Goal: Task Accomplishment & Management: Manage account settings

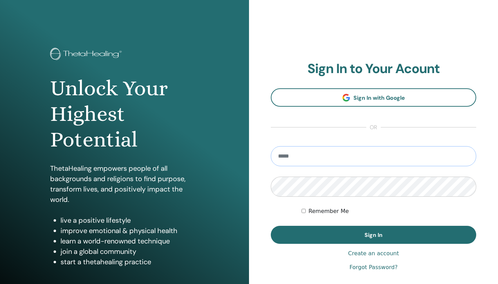
type input "**********"
click at [374, 235] on button "Sign In" at bounding box center [374, 235] width 206 height 18
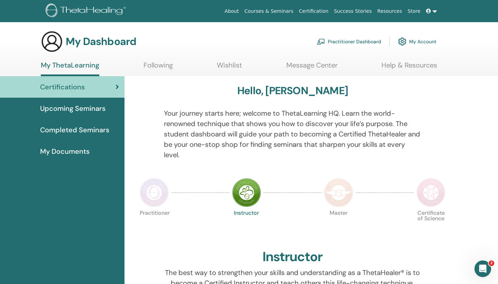
click at [429, 41] on link "My Account" at bounding box center [417, 41] width 38 height 15
click at [486, 264] on div "Open Intercom Messenger" at bounding box center [483, 268] width 23 height 23
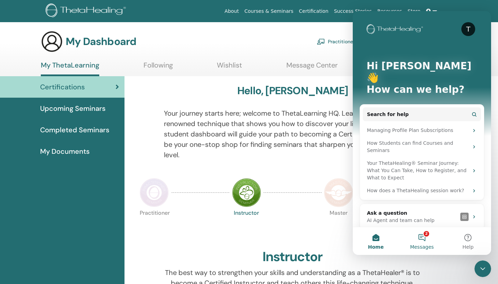
click at [423, 235] on button "2 Messages" at bounding box center [422, 241] width 46 height 28
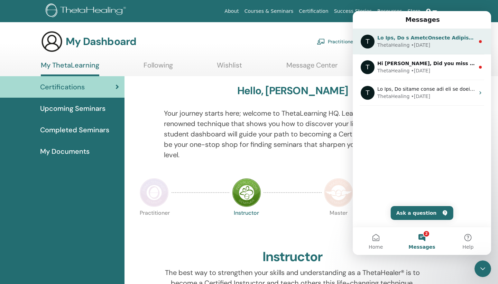
click at [447, 43] on div "ThetaHealing • 2w ago" at bounding box center [427, 45] width 98 height 7
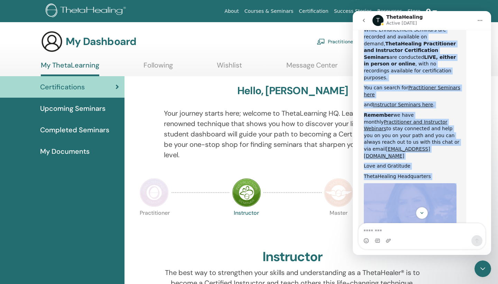
scroll to position [369, 0]
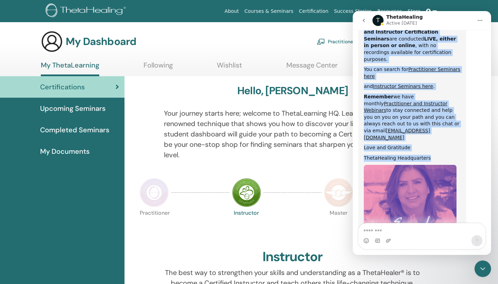
drag, startPoint x: 368, startPoint y: 38, endPoint x: 423, endPoint y: 91, distance: 76.8
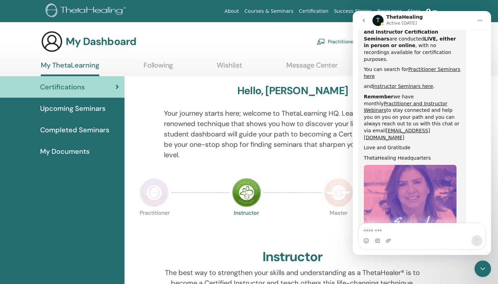
click at [364, 20] on icon "go back" at bounding box center [364, 21] width 6 height 6
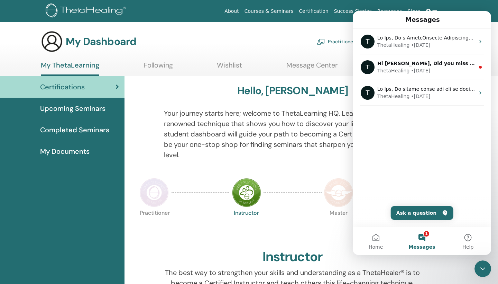
scroll to position [0, 0]
click at [340, 58] on section "My Dashboard Practitioner Dashboard My Account My ThetaLearning Following Wishl…" at bounding box center [249, 53] width 498 height 46
click at [379, 237] on button "Home" at bounding box center [376, 241] width 46 height 28
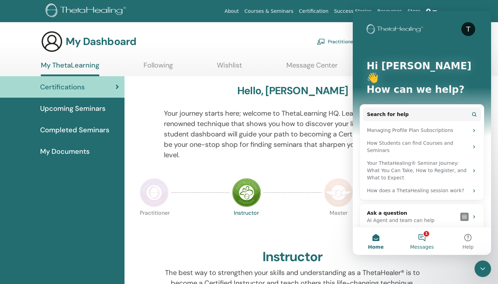
click at [420, 229] on button "1 Messages" at bounding box center [422, 241] width 46 height 28
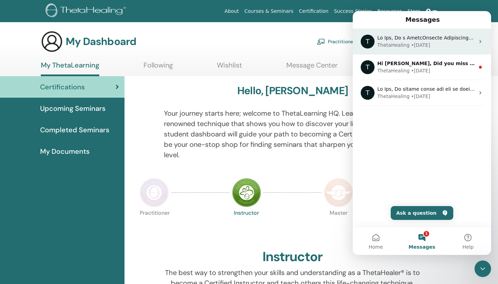
click at [446, 43] on div "ThetaHealing • 2w ago" at bounding box center [427, 45] width 98 height 7
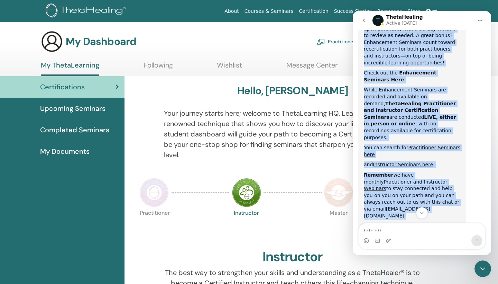
scroll to position [294, 0]
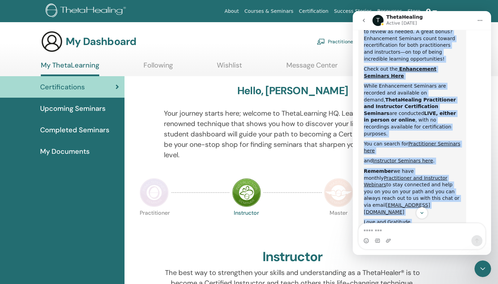
drag, startPoint x: 371, startPoint y: 38, endPoint x: 440, endPoint y: 169, distance: 148.3
click at [441, 177] on div "Welcome to ThetaHealing FAQs and Support! Ask us anything, or share your feedba…" at bounding box center [422, 47] width 138 height 625
copy div "Welcome to ThetaHealing FAQs and Support! Ask us anything, or share your feedba…"
click at [364, 21] on icon "go back" at bounding box center [364, 20] width 2 height 3
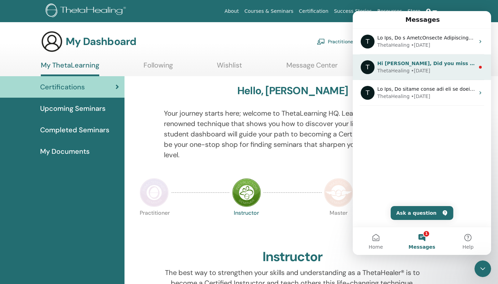
click at [435, 71] on div "ThetaHealing • 2w ago" at bounding box center [427, 70] width 98 height 7
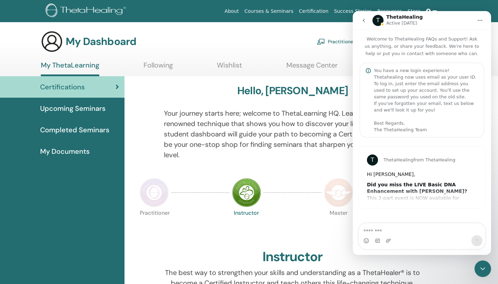
drag, startPoint x: 371, startPoint y: 38, endPoint x: 443, endPoint y: 167, distance: 148.6
click at [444, 170] on div "Welcome to ThetaHealing FAQs and Support! Ask us anything, or share your feedba…" at bounding box center [422, 130] width 138 height 200
drag, startPoint x: 435, startPoint y: 89, endPoint x: 411, endPoint y: 83, distance: 24.5
click at [435, 89] on div "You have a new login experience! Thetahealing now uses email as your user ID. T…" at bounding box center [426, 100] width 105 height 66
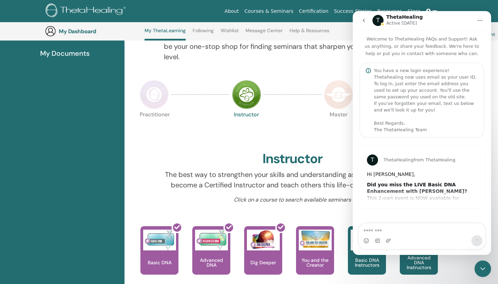
scroll to position [124, 0]
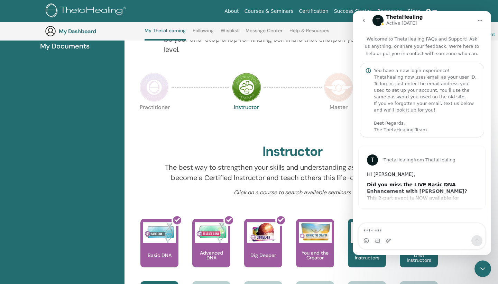
click at [453, 163] on div "T ThetaHealing from ThetaHealing" at bounding box center [422, 159] width 110 height 11
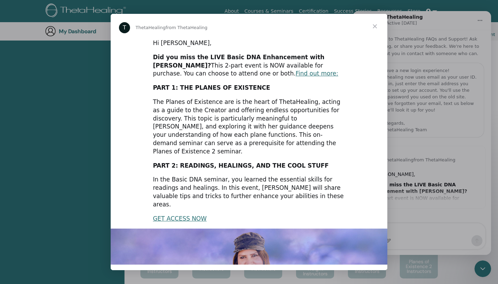
scroll to position [300, 0]
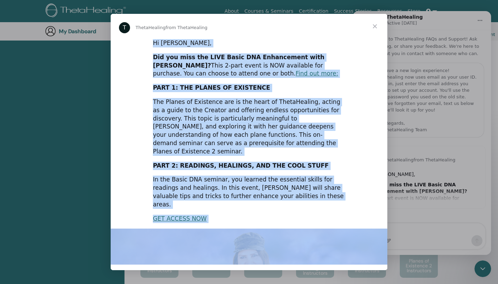
drag, startPoint x: 152, startPoint y: 41, endPoint x: 244, endPoint y: 205, distance: 187.6
click at [243, 205] on div "Hi Chu, Did you miss the LIVE Basic DNA Enhancement with Vianna? This 2-part ev…" at bounding box center [249, 214] width 277 height 351
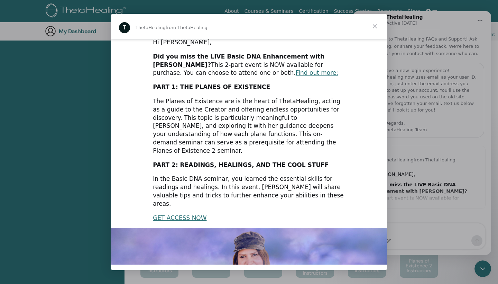
click at [177, 17] on div "T ThetaHealing from ThetaHealing" at bounding box center [249, 26] width 277 height 25
click at [377, 25] on span "Close" at bounding box center [375, 26] width 25 height 25
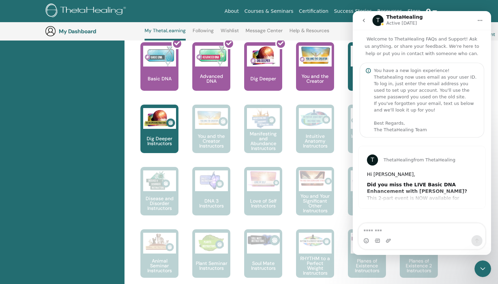
click at [366, 19] on icon "go back" at bounding box center [364, 21] width 6 height 6
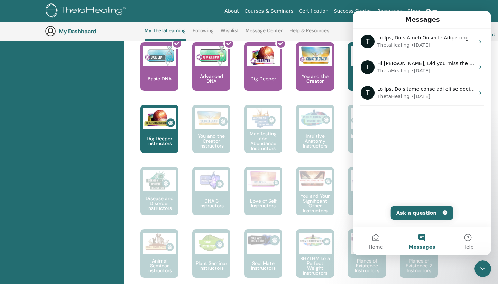
click at [82, 164] on div "Certifications Upcoming Seminars Completed Seminars My Documents" at bounding box center [62, 217] width 125 height 846
click at [462, 204] on div "T ThetaHealing • 2w ago T Hi Chu, Did you miss the LIVE Basic DNA Enhancement w…" at bounding box center [422, 128] width 138 height 198
click at [62, 139] on div "Certifications Upcoming Seminars Completed Seminars My Documents" at bounding box center [62, 217] width 125 height 846
click at [334, 35] on div "My ThetaLearning Following Wishlist Message Center Help & Resources" at bounding box center [237, 34] width 218 height 13
click at [377, 237] on button "Home" at bounding box center [376, 241] width 46 height 28
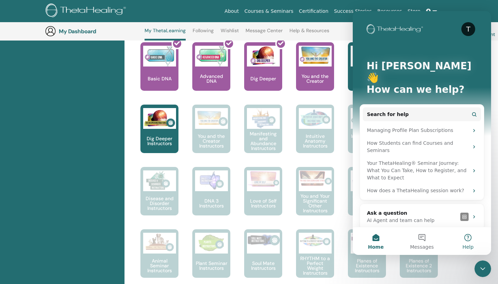
click at [468, 237] on button "Help" at bounding box center [468, 241] width 46 height 28
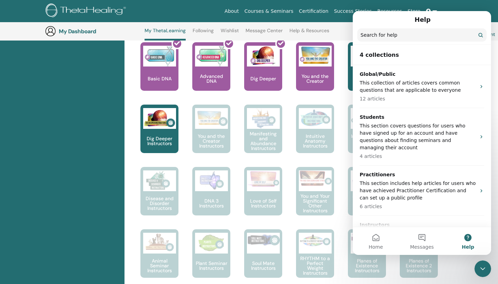
click at [468, 237] on button "Help" at bounding box center [468, 241] width 46 height 28
click at [423, 238] on button "Messages" at bounding box center [422, 241] width 46 height 28
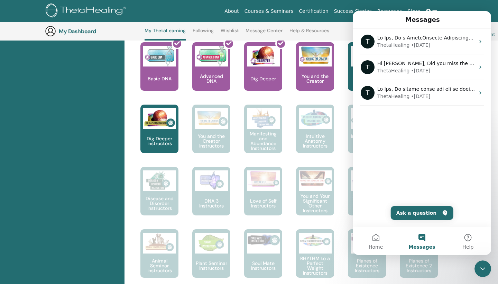
click at [54, 138] on div "Certifications Upcoming Seminars Completed Seminars My Documents" at bounding box center [62, 217] width 125 height 846
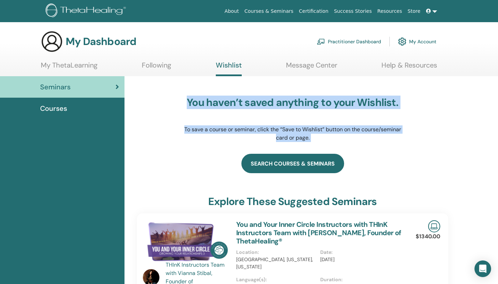
drag, startPoint x: 197, startPoint y: 103, endPoint x: 330, endPoint y: 155, distance: 143.1
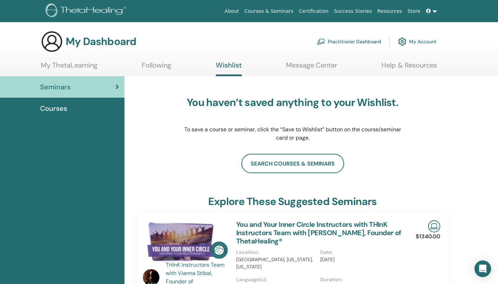
click at [195, 67] on ul "My ThetaLearning Following Wishlist Message Center Help & Resources" at bounding box center [239, 68] width 397 height 15
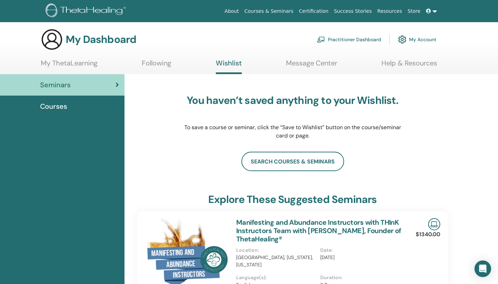
scroll to position [3, 0]
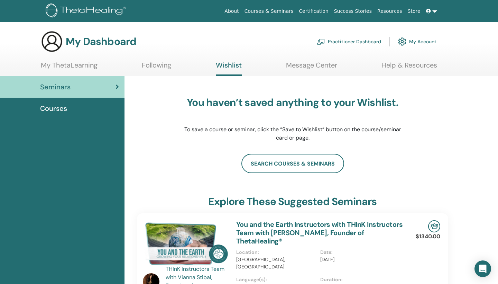
click at [427, 42] on link "My Account" at bounding box center [417, 41] width 38 height 15
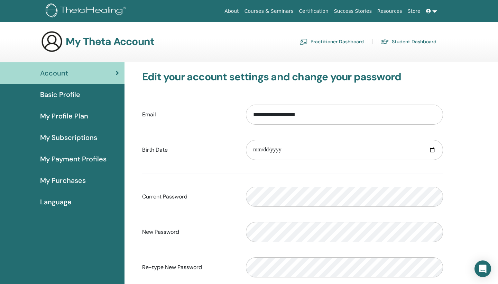
click at [86, 137] on span "My Subscriptions" at bounding box center [68, 137] width 57 height 10
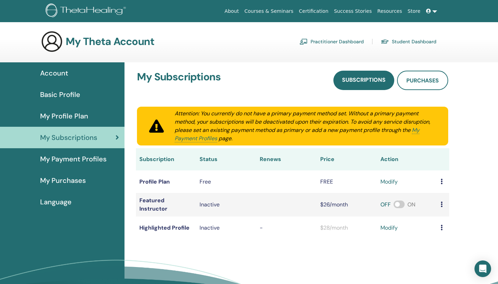
click at [71, 158] on span "My Payment Profiles" at bounding box center [73, 159] width 66 height 10
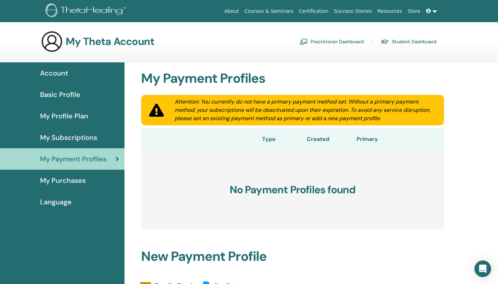
click at [65, 181] on span "My Purchases" at bounding box center [63, 180] width 46 height 10
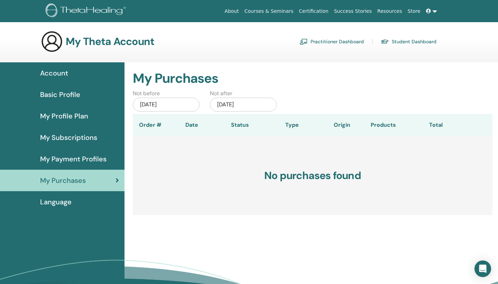
click at [61, 201] on span "Language" at bounding box center [55, 202] width 31 height 10
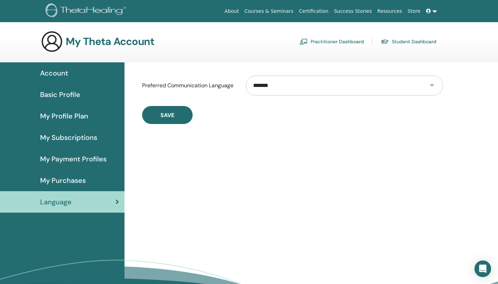
select select "***"
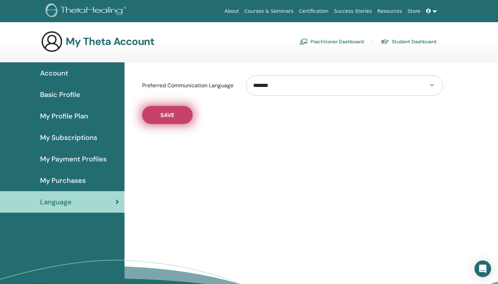
click at [167, 112] on span "Save" at bounding box center [168, 114] width 14 height 7
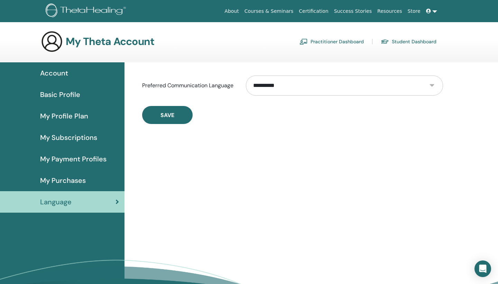
click at [167, 112] on span "Save" at bounding box center [168, 114] width 14 height 7
select select "***"
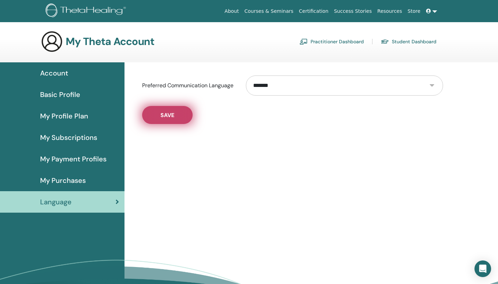
click at [173, 117] on span "Save" at bounding box center [168, 114] width 14 height 7
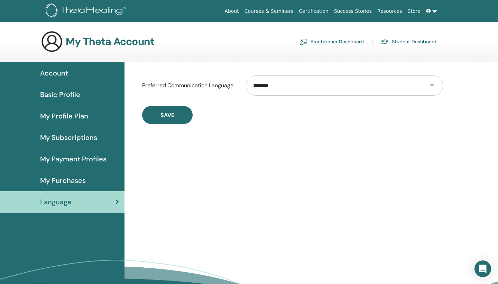
select select "***"
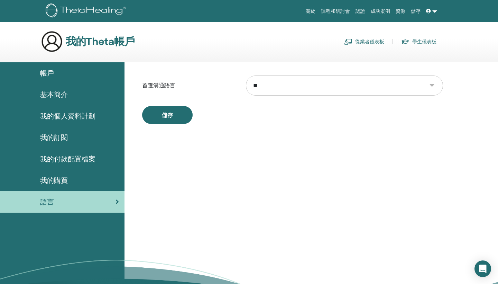
click at [47, 73] on span "帳戶" at bounding box center [47, 73] width 14 height 10
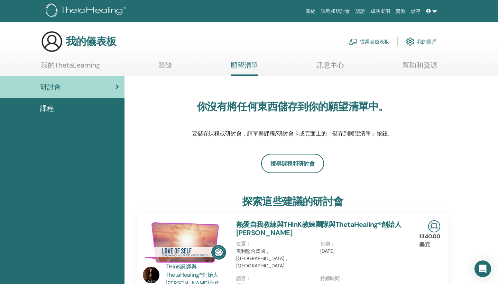
click at [49, 107] on span "課程" at bounding box center [47, 108] width 14 height 10
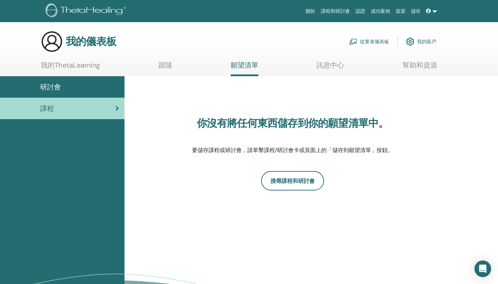
click at [335, 64] on link "訊息中心" at bounding box center [331, 67] width 28 height 13
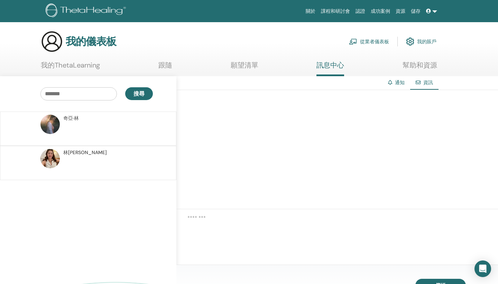
click at [85, 65] on link "我的ThetaLearning" at bounding box center [70, 67] width 59 height 13
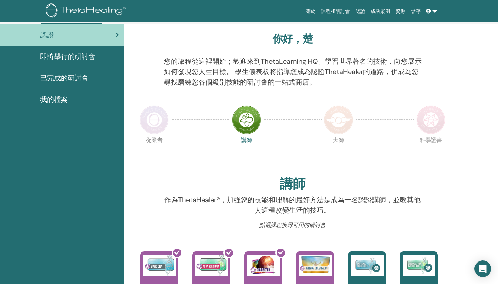
scroll to position [52, 0]
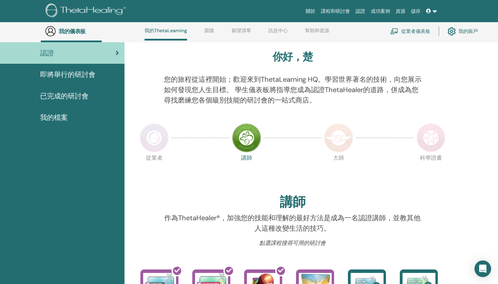
click at [80, 96] on span "已完成的研討會" at bounding box center [64, 96] width 48 height 10
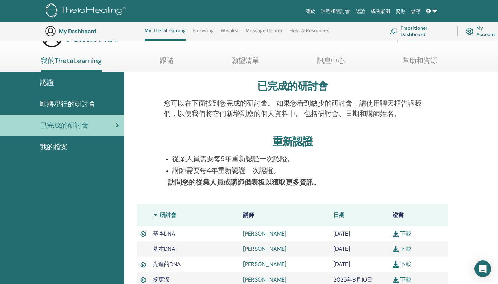
scroll to position [53, 0]
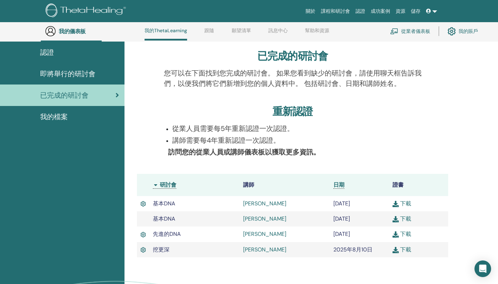
click at [405, 202] on link "下載" at bounding box center [402, 203] width 19 height 7
click at [394, 217] on img at bounding box center [395, 219] width 6 height 6
click at [395, 250] on img at bounding box center [395, 250] width 6 height 6
click at [396, 234] on img at bounding box center [395, 234] width 6 height 6
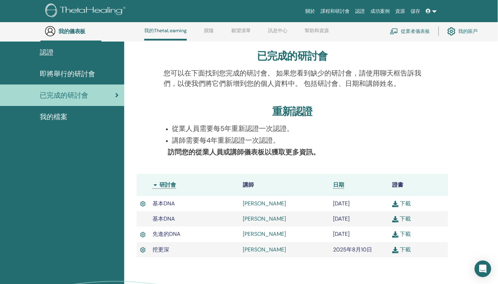
click at [396, 201] on img at bounding box center [395, 204] width 6 height 6
click at [174, 202] on span "基本DNA" at bounding box center [164, 203] width 22 height 7
drag, startPoint x: 175, startPoint y: 203, endPoint x: 154, endPoint y: 202, distance: 20.8
click at [155, 202] on td "基本DNA" at bounding box center [194, 203] width 90 height 15
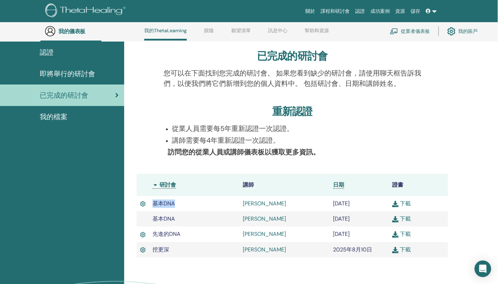
copy span "基本DNA"
click at [396, 234] on img at bounding box center [395, 234] width 6 height 6
drag, startPoint x: 180, startPoint y: 233, endPoint x: 150, endPoint y: 233, distance: 29.8
click at [150, 233] on td "先進的DNA" at bounding box center [194, 233] width 90 height 15
copy span "先進的DNA"
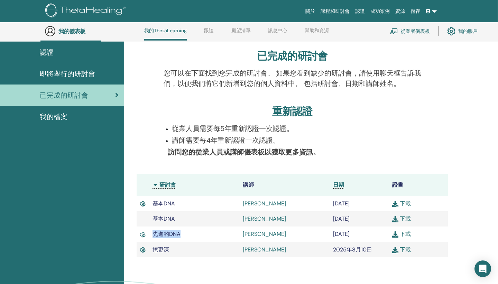
click at [396, 249] on img at bounding box center [395, 250] width 6 height 6
click at [169, 249] on span "挖更深" at bounding box center [161, 249] width 17 height 7
drag, startPoint x: 169, startPoint y: 249, endPoint x: 150, endPoint y: 248, distance: 18.7
click at [150, 248] on td "挖更深" at bounding box center [194, 249] width 90 height 15
copy tr "挖更深"
